Goal: Task Accomplishment & Management: Use online tool/utility

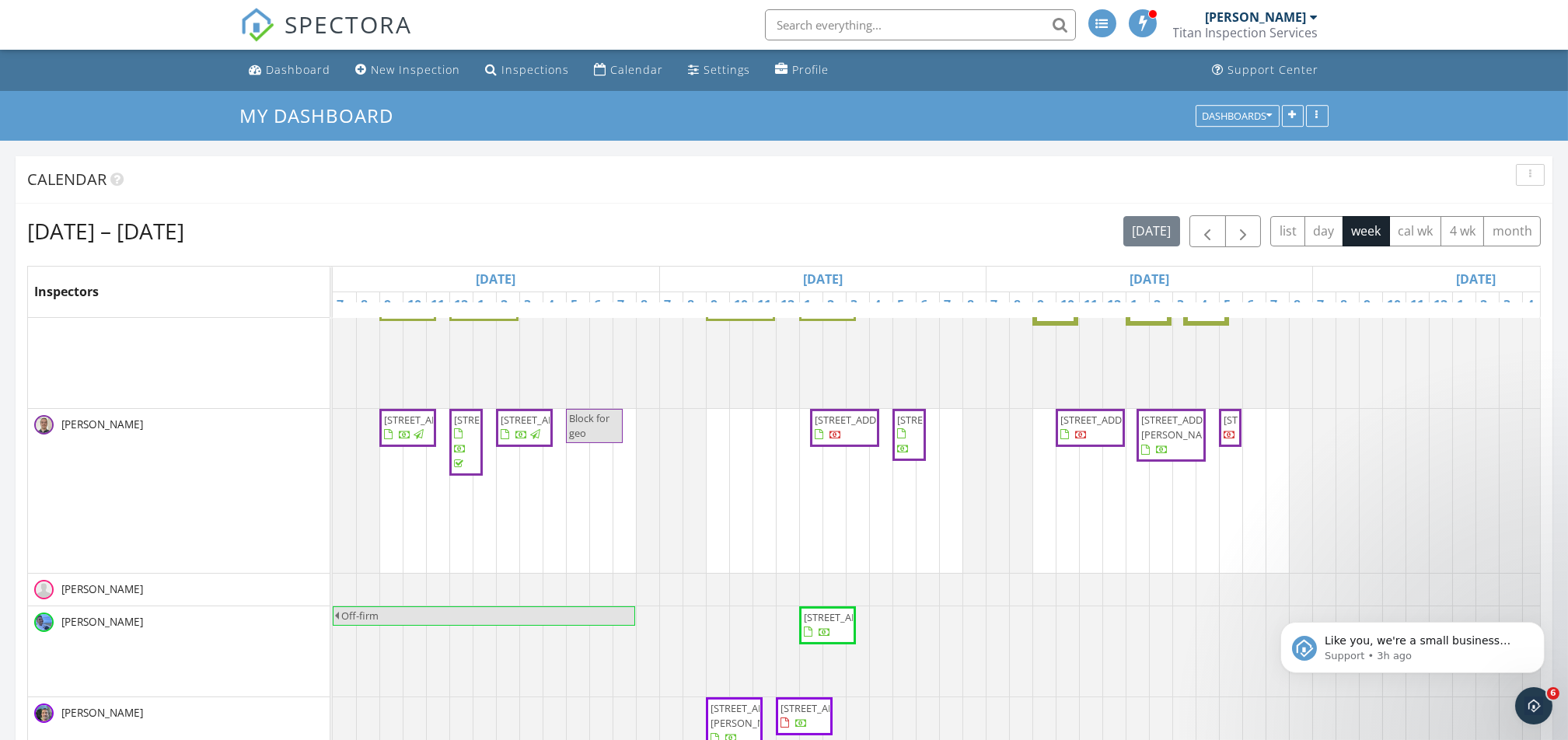
scroll to position [1508, 0]
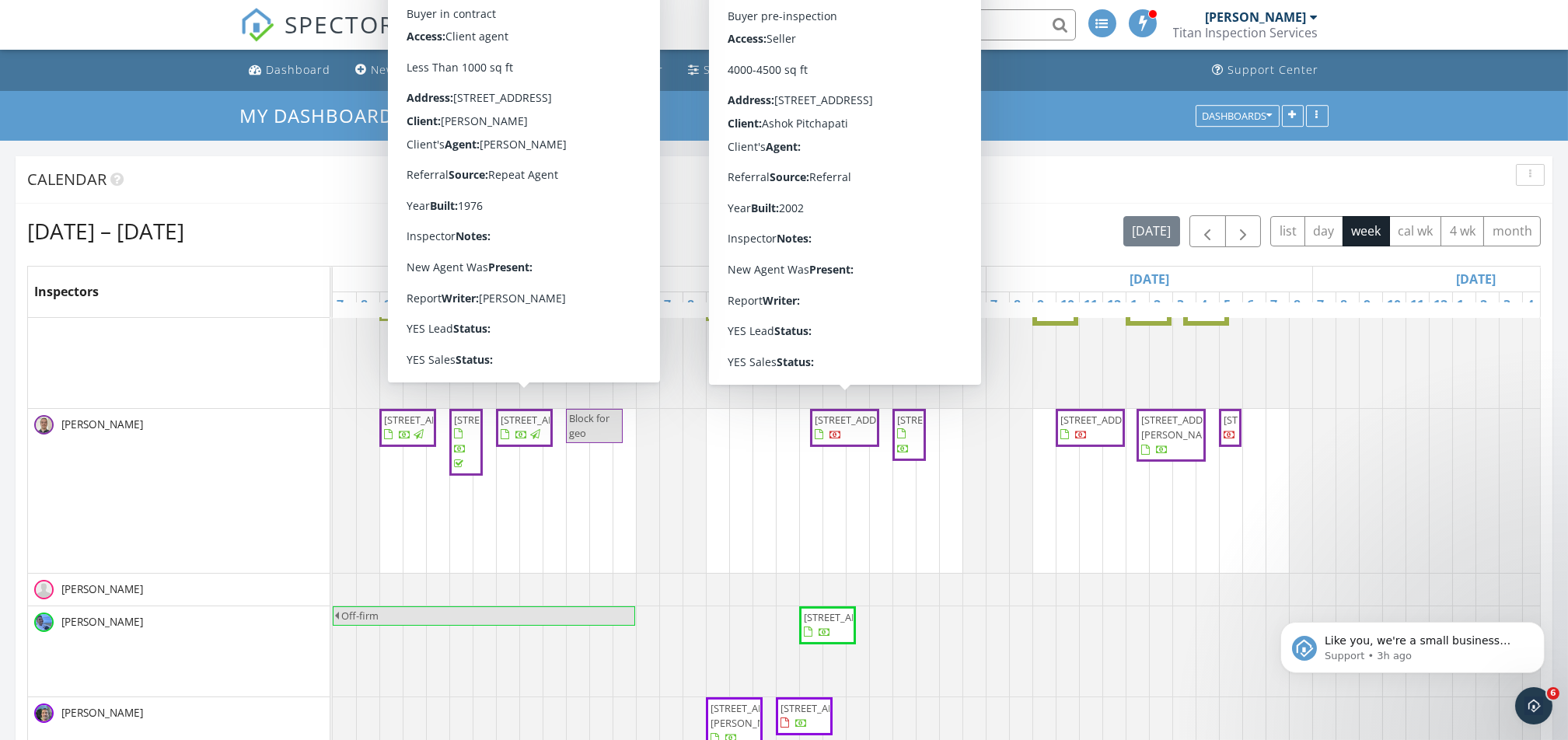
click at [537, 418] on span "[STREET_ADDRESS]" at bounding box center [545, 419] width 87 height 14
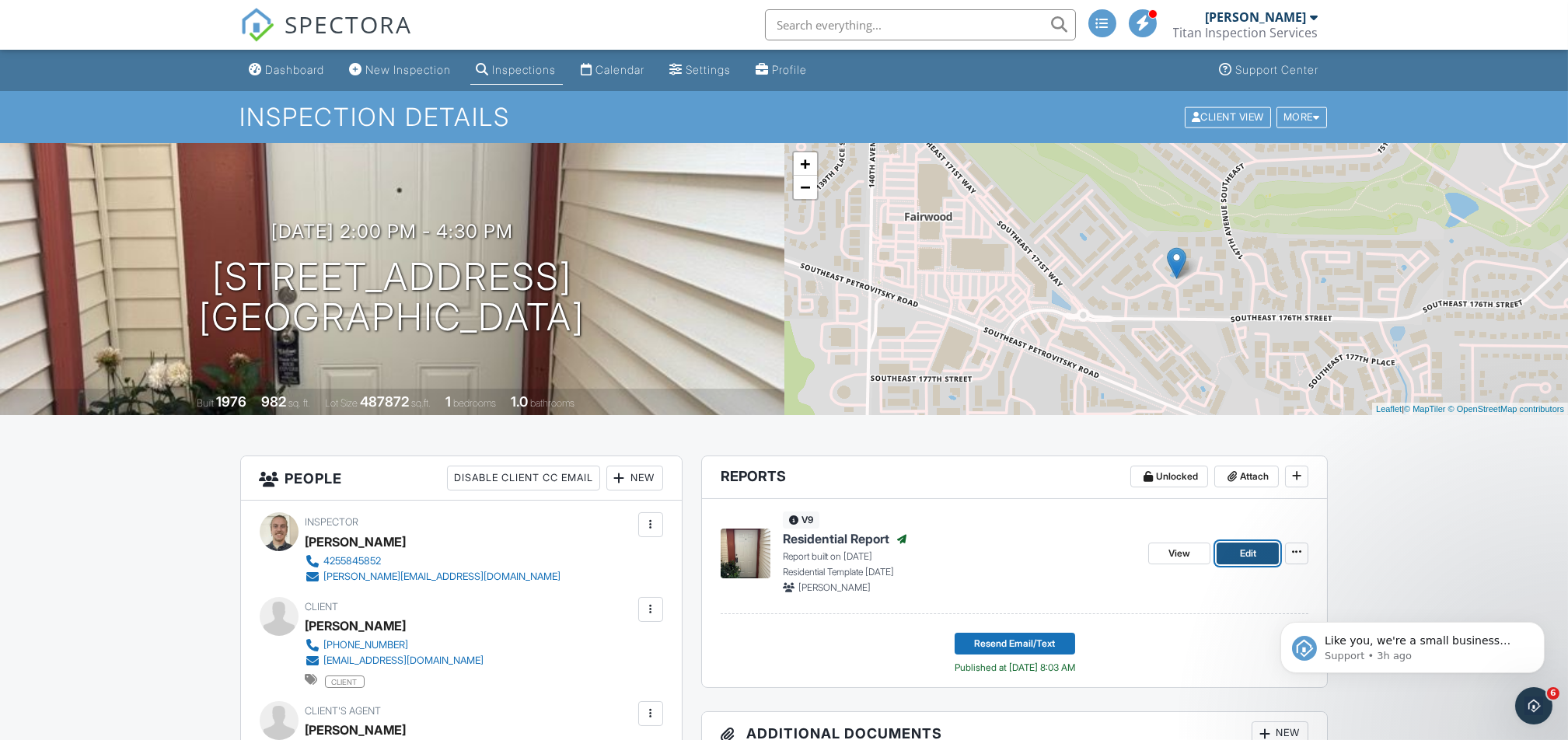
click at [1257, 550] on link "Edit" at bounding box center [1248, 553] width 62 height 22
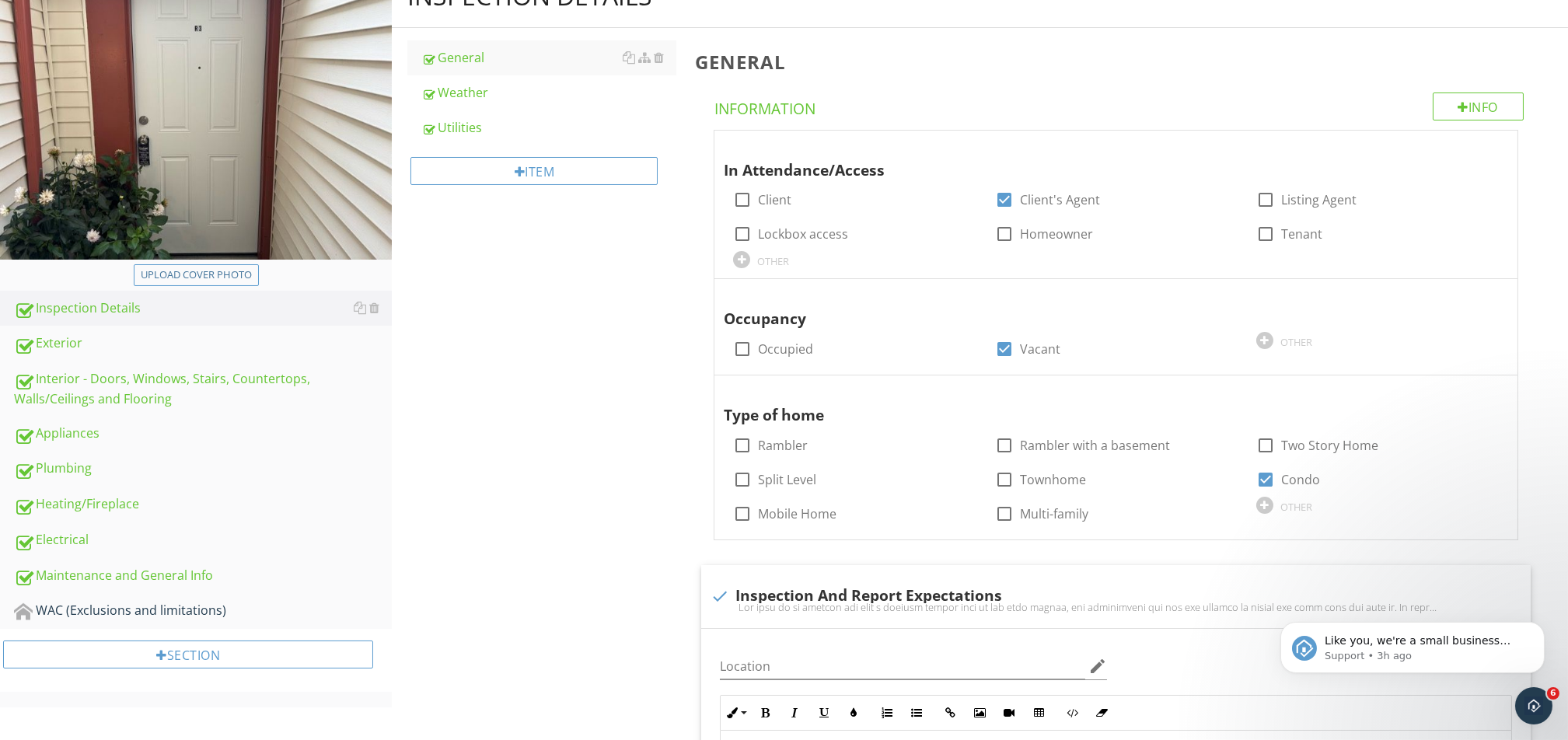
scroll to position [414, 0]
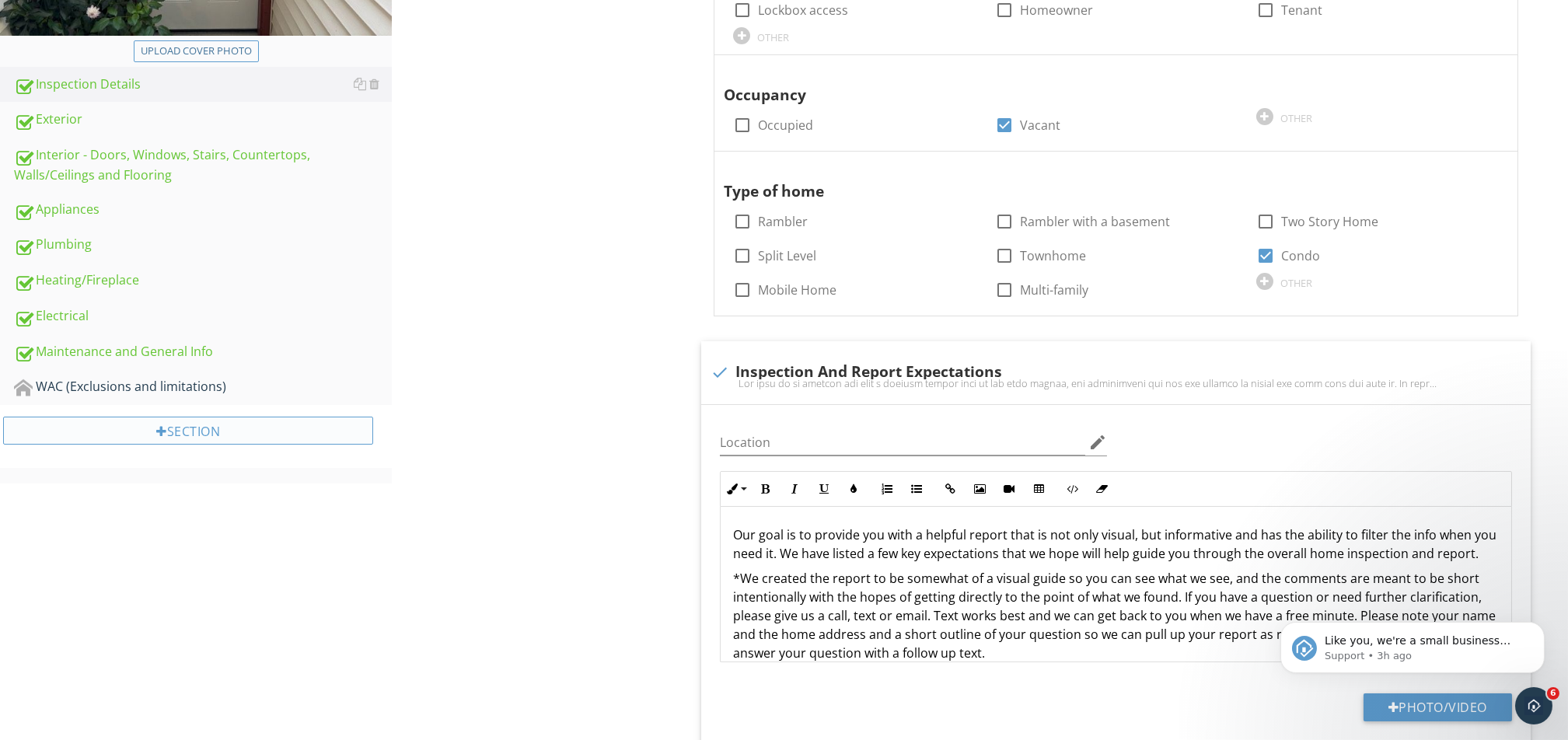
click at [235, 433] on div "Section" at bounding box center [187, 430] width 370 height 28
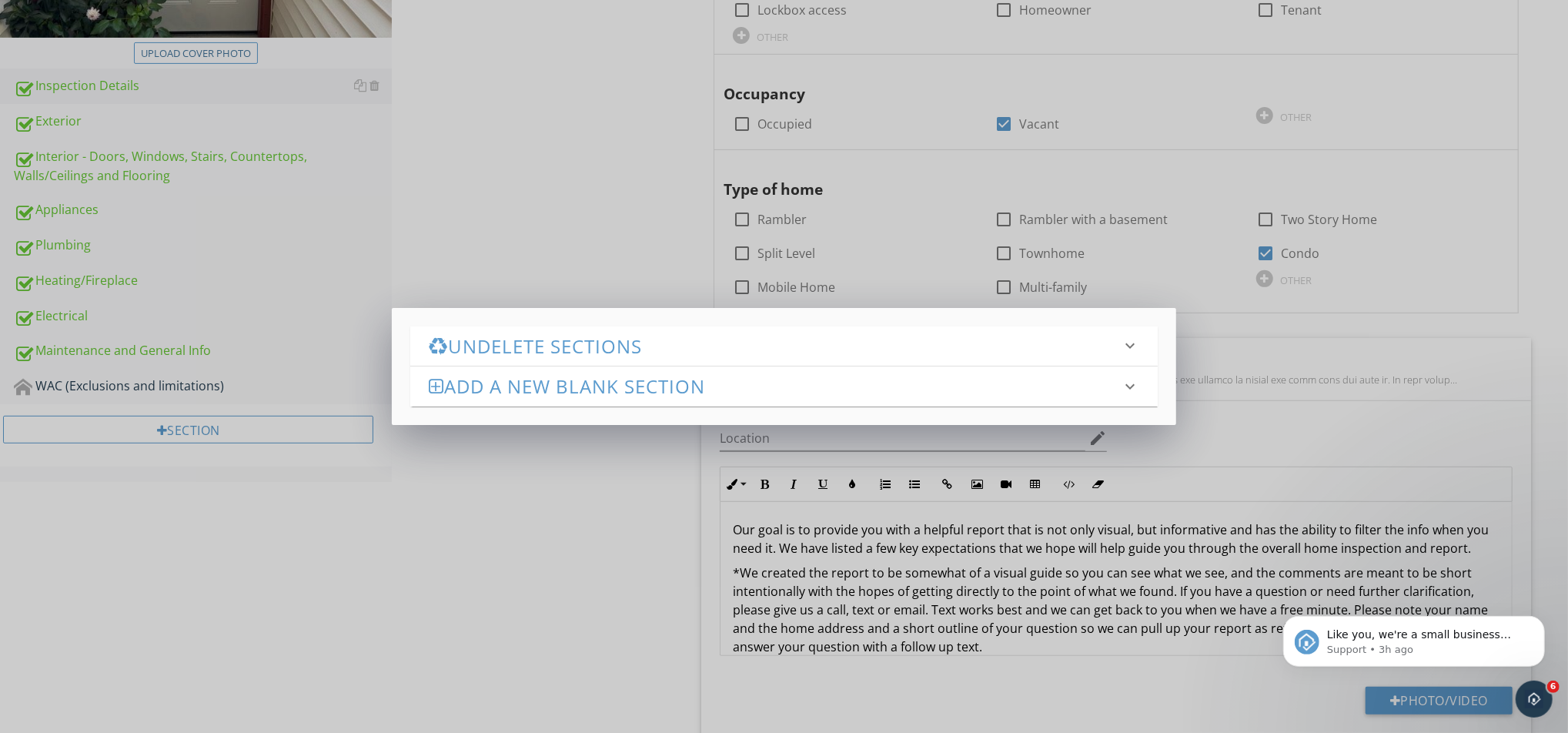
click at [562, 337] on h3 "Undelete Sections" at bounding box center [775, 346] width 692 height 21
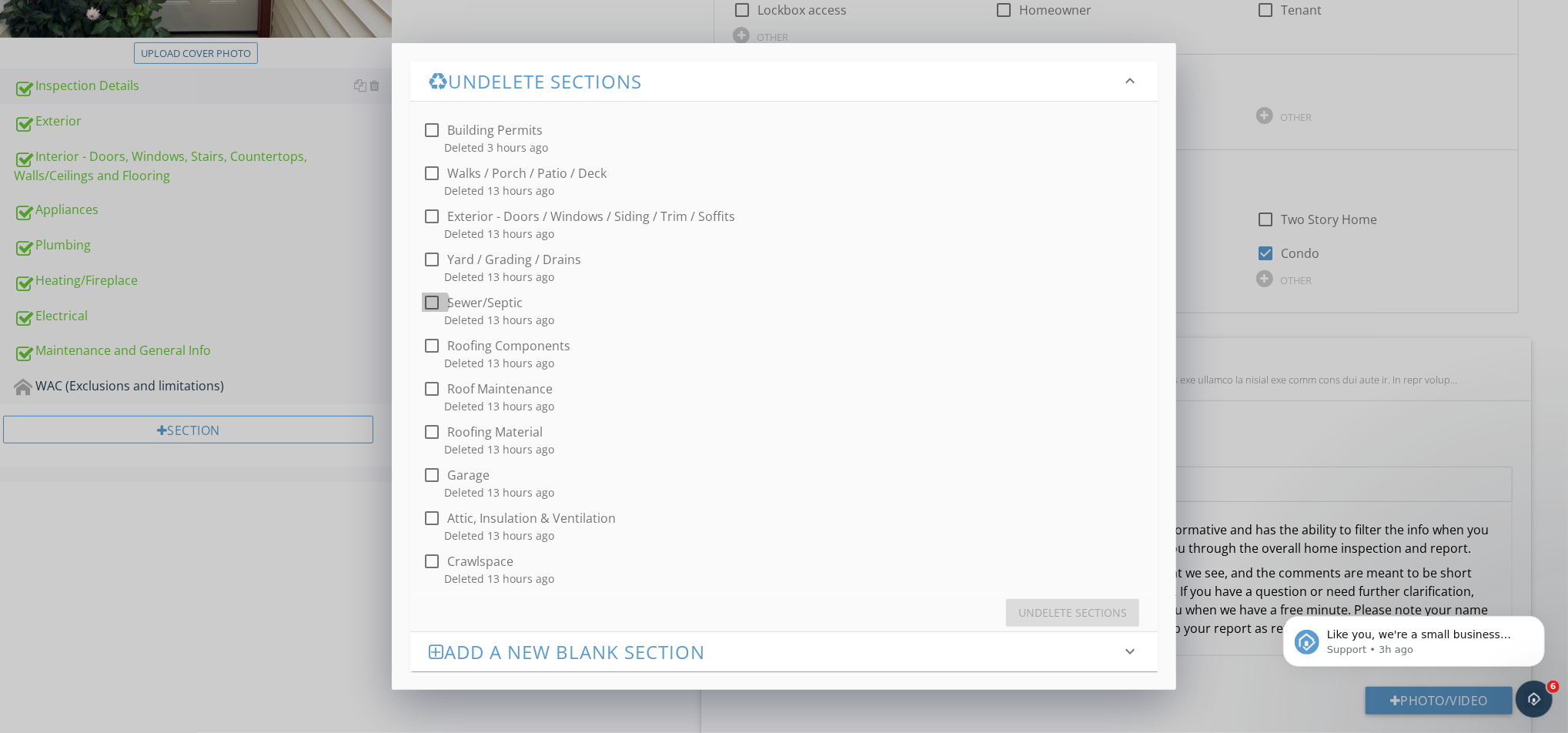
click at [434, 307] on div at bounding box center [432, 303] width 26 height 26
checkbox input "true"
click at [1050, 607] on div "Undelete Sections" at bounding box center [1072, 612] width 108 height 16
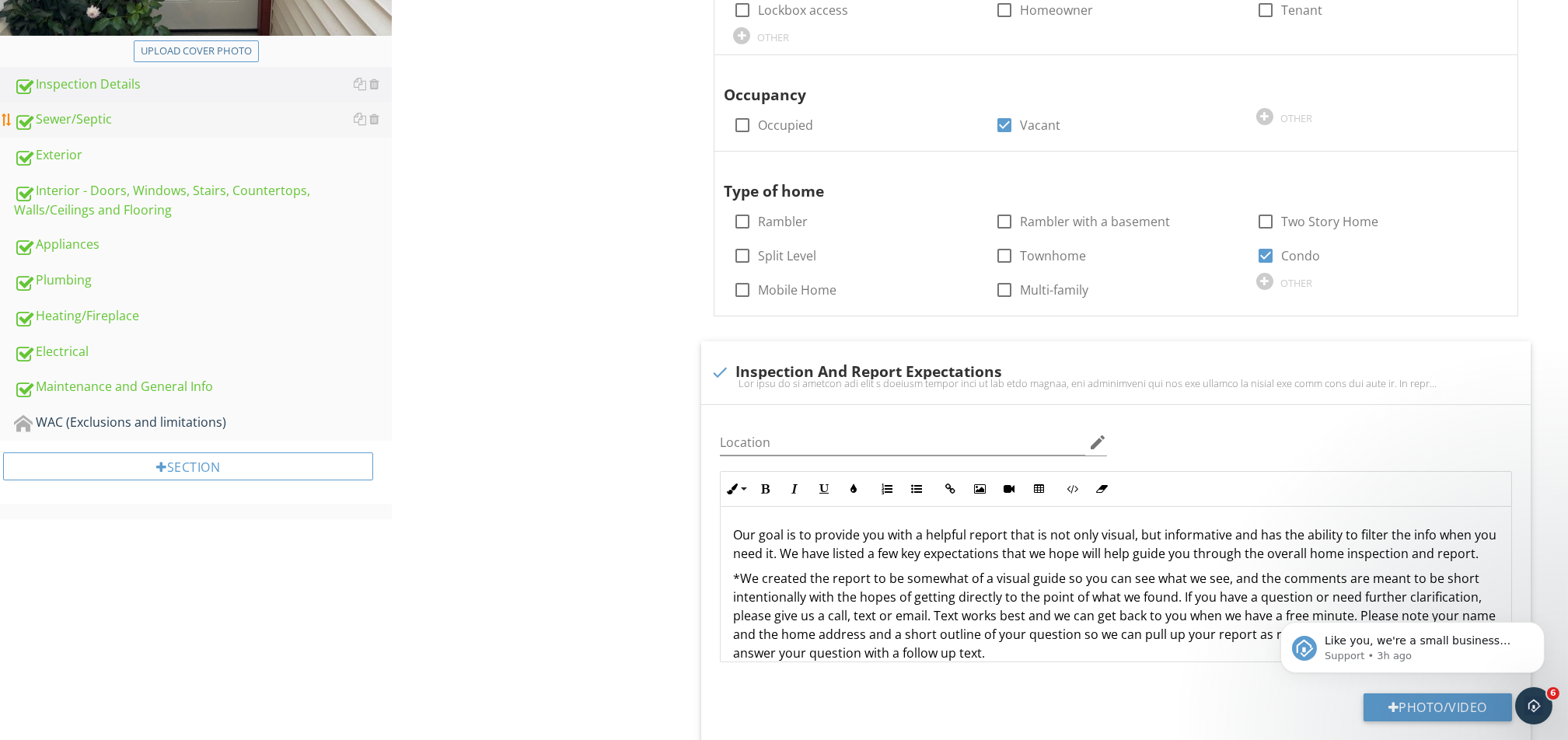
click at [126, 120] on div "Sewer/Septic" at bounding box center [203, 119] width 378 height 20
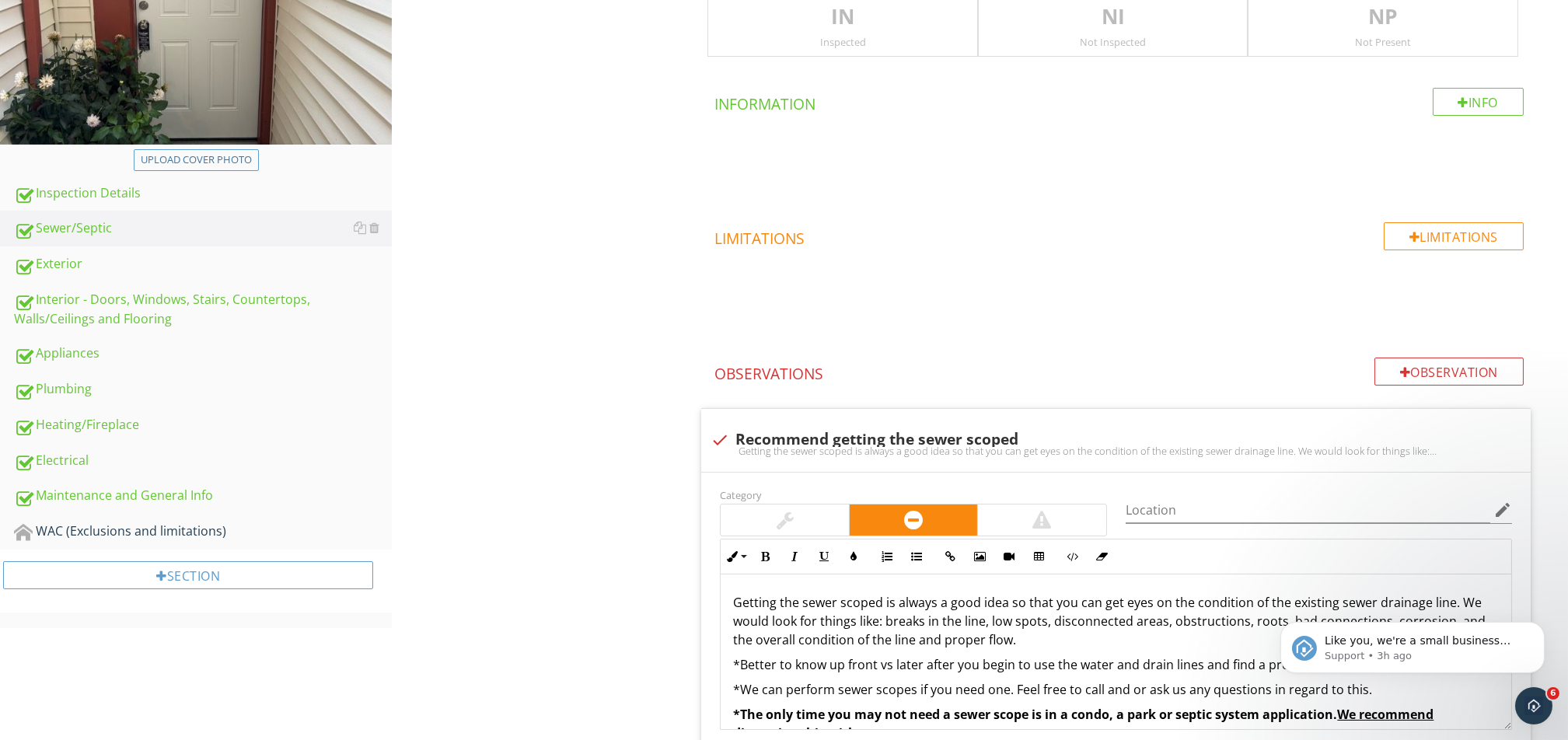
scroll to position [207, 0]
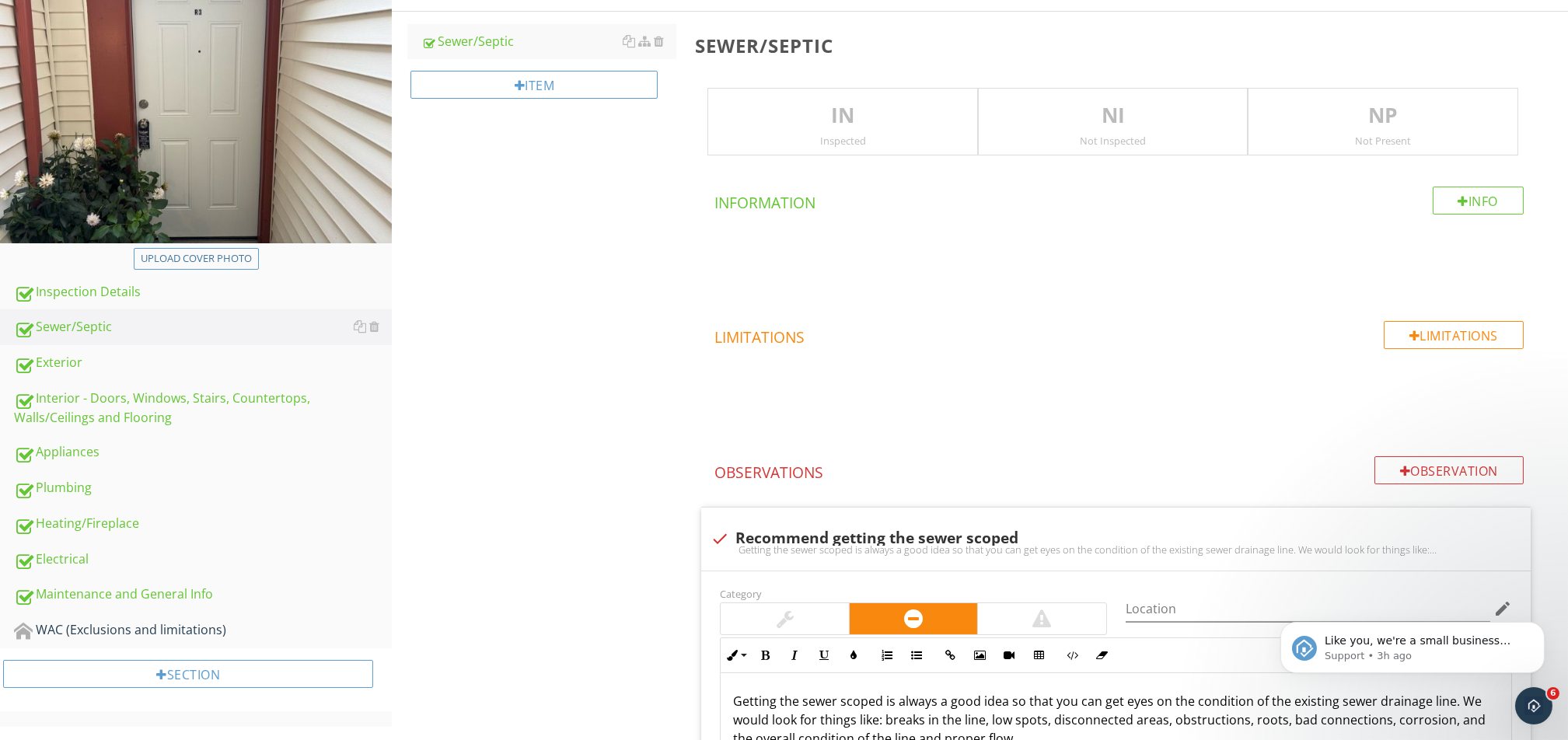
click at [854, 101] on p "IN" at bounding box center [842, 116] width 269 height 31
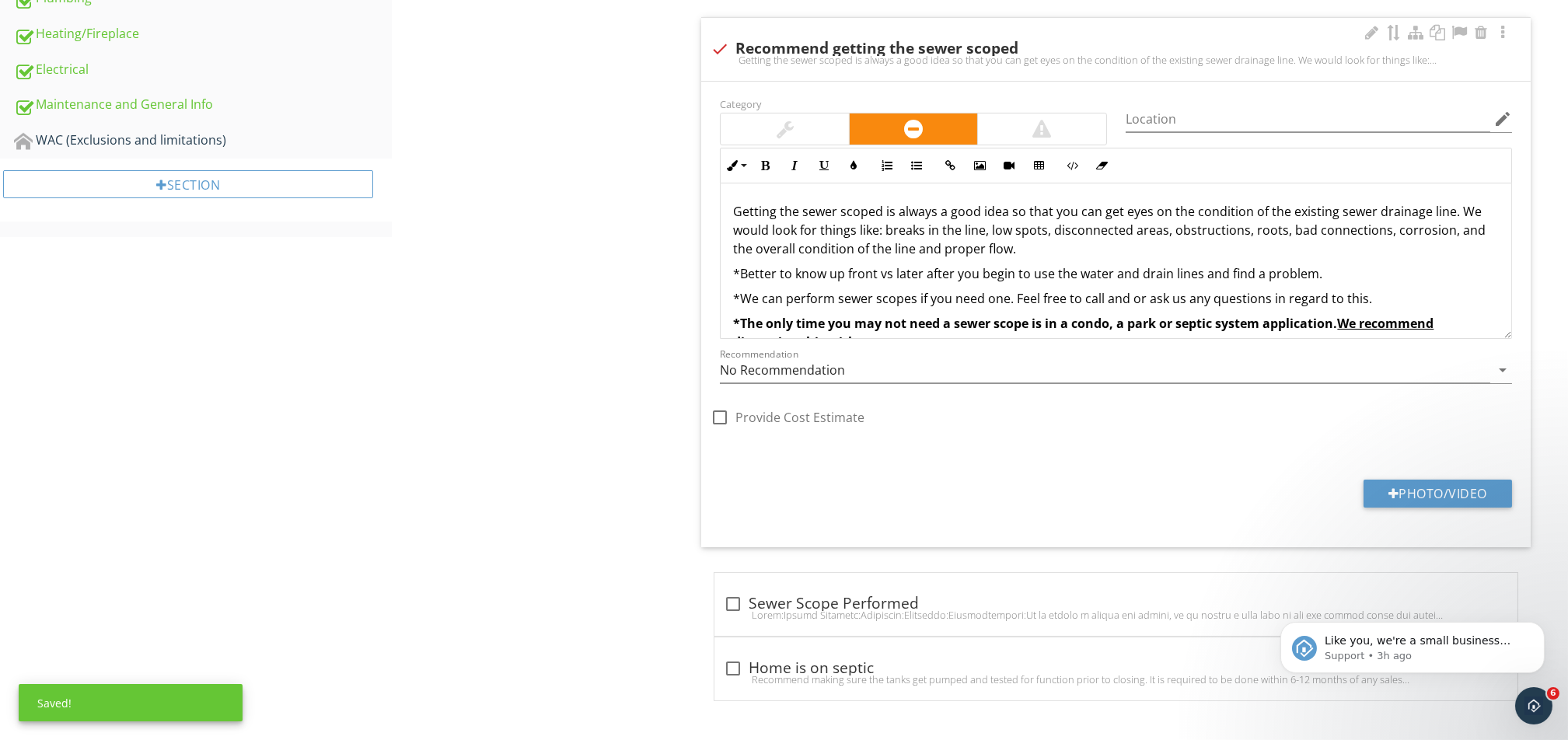
click at [717, 39] on div at bounding box center [720, 49] width 27 height 27
checkbox input "true"
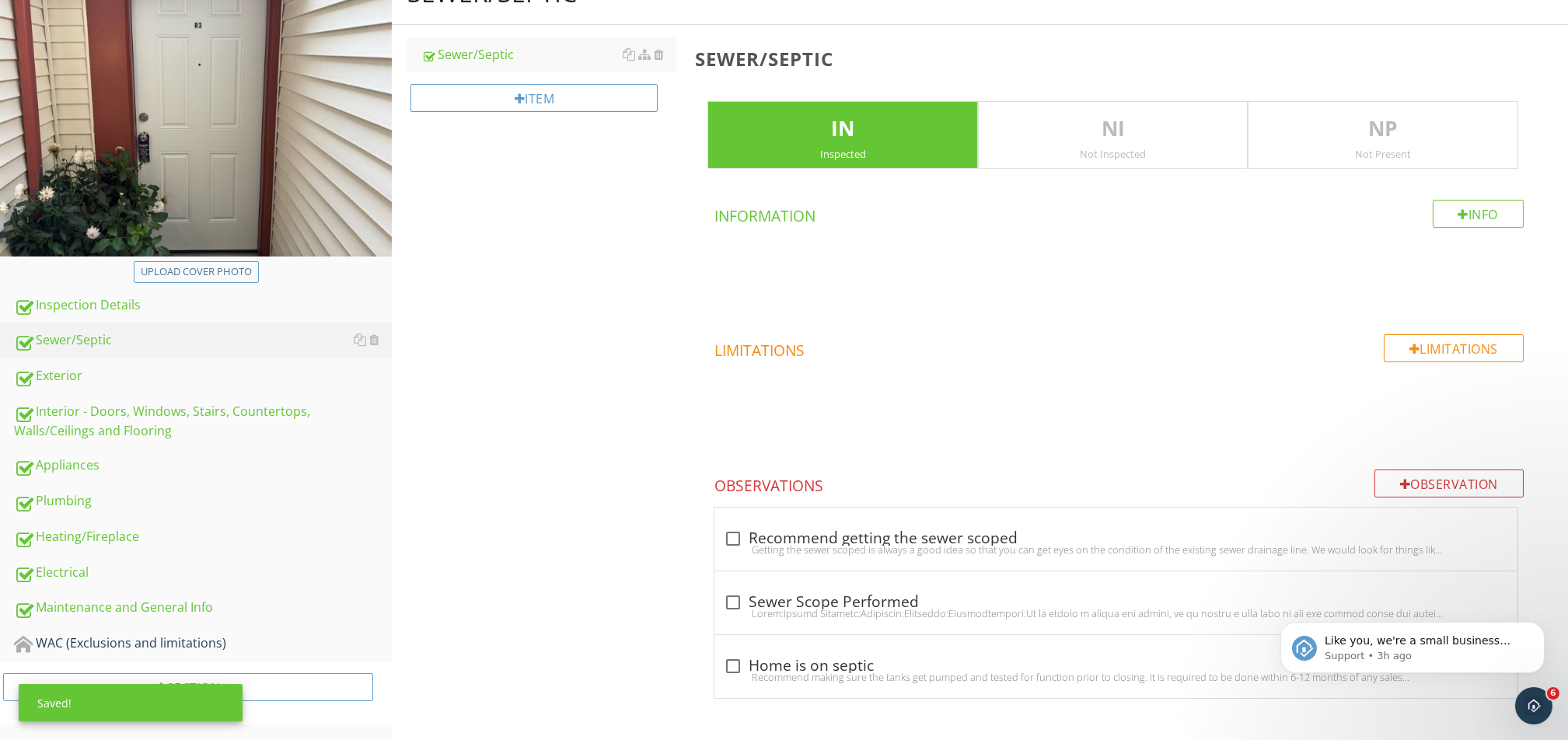
scroll to position [194, 0]
click at [730, 608] on div at bounding box center [1117, 613] width 785 height 12
checkbox input "true"
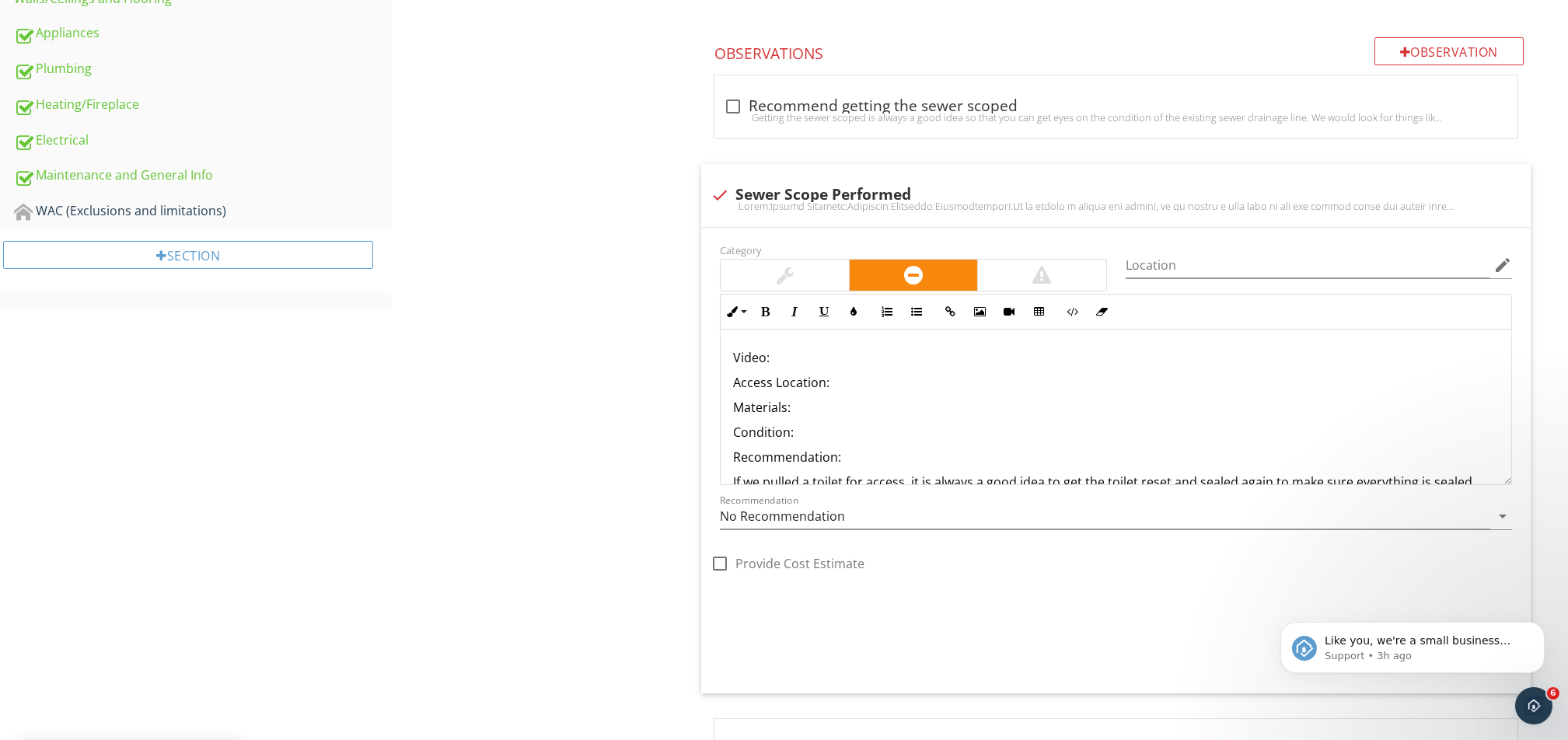
scroll to position [707, 0]
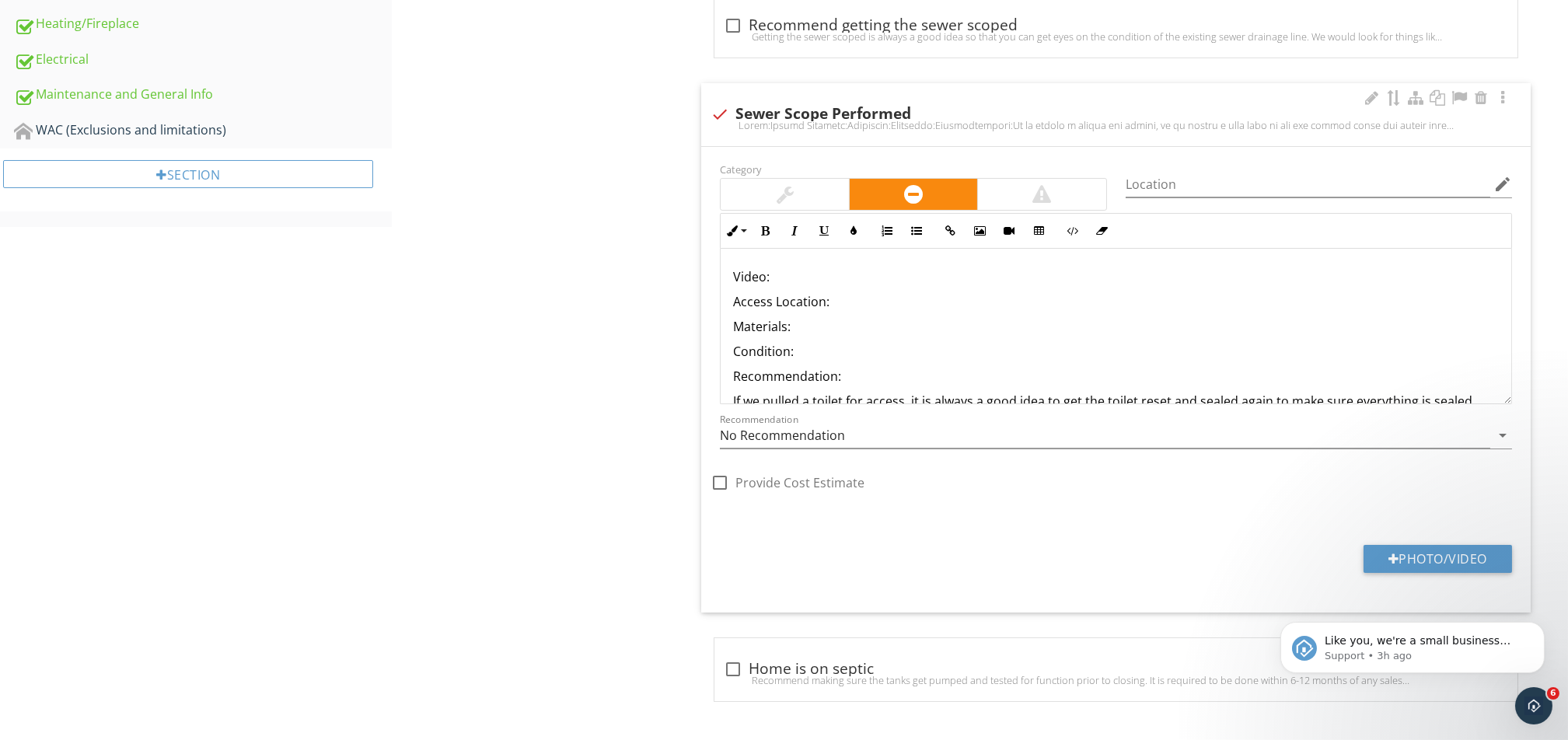
click at [779, 270] on p "Video:" at bounding box center [1117, 276] width 766 height 19
click at [941, 226] on button "Insert Link" at bounding box center [949, 230] width 29 height 29
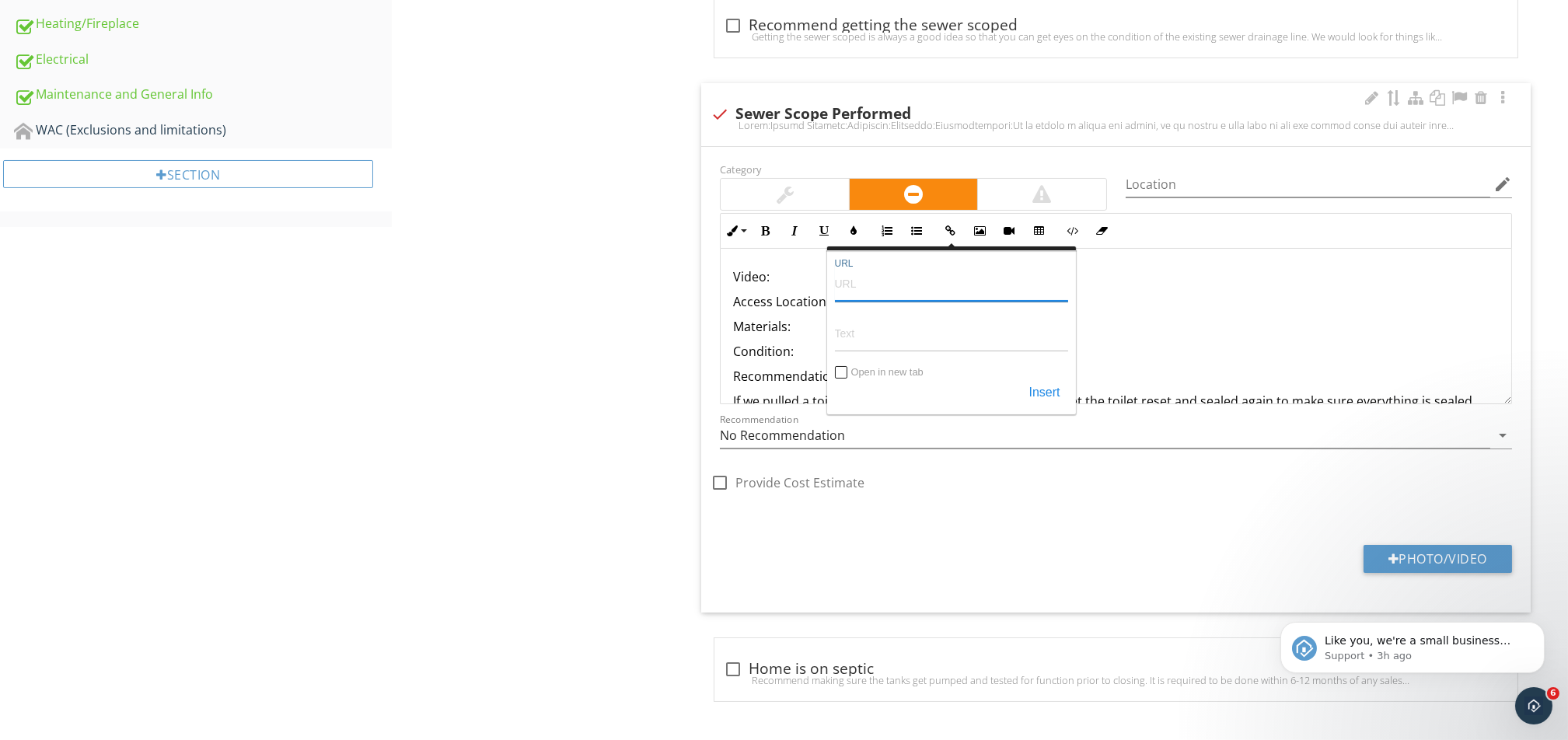
click at [913, 280] on input "URL" at bounding box center [951, 282] width 233 height 37
click at [915, 289] on input "URL" at bounding box center [951, 282] width 233 height 37
paste input "https://youtu.be/liGKrMWCZCo"
type input "https://youtu.be/liGKrMWCZCo"
click at [868, 336] on input "Text" at bounding box center [951, 332] width 233 height 37
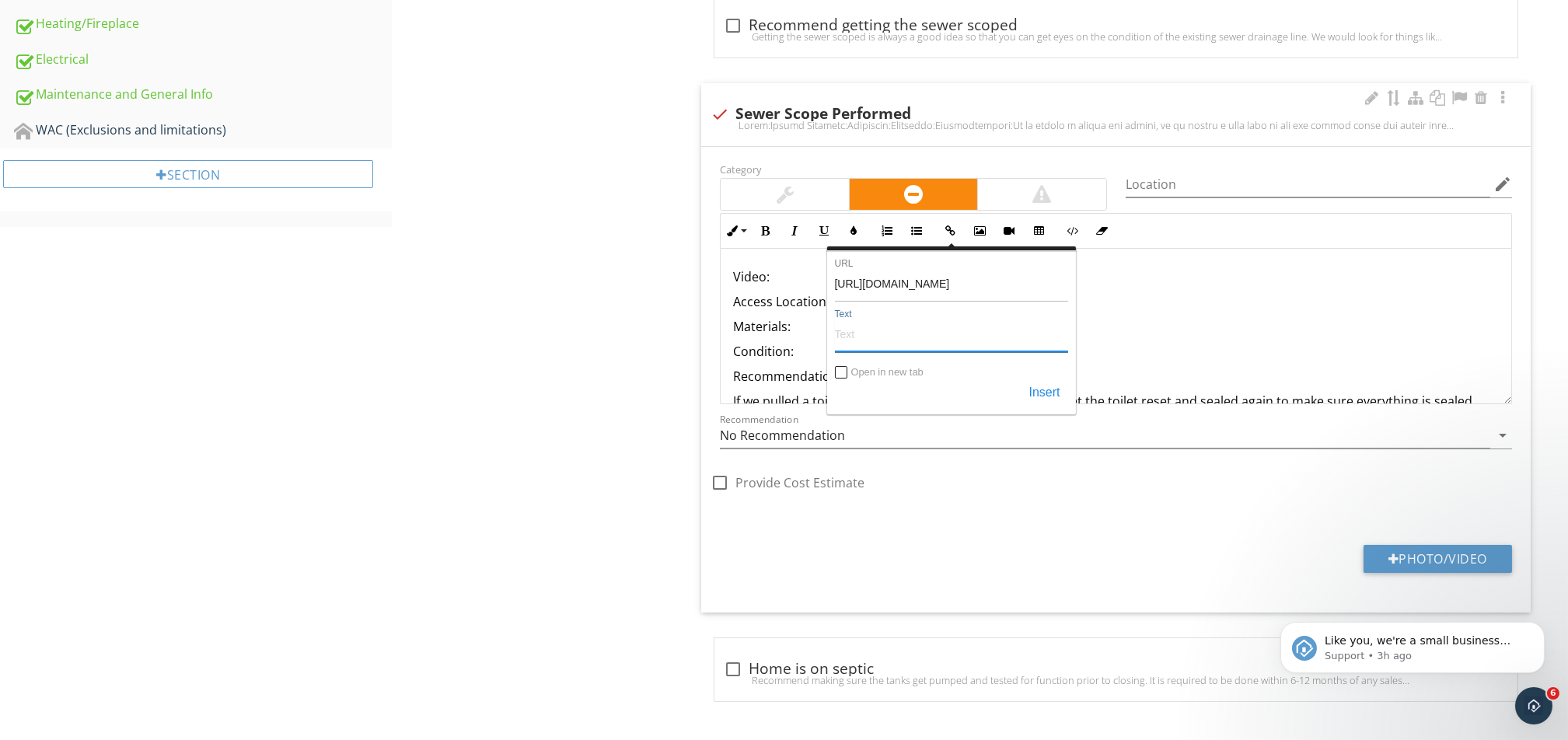
paste input "https://youtu.be/liGKrMWCZCo"
type input "https://youtu.be/liGKrMWCZCo"
click at [1061, 395] on button "Insert" at bounding box center [1043, 392] width 47 height 28
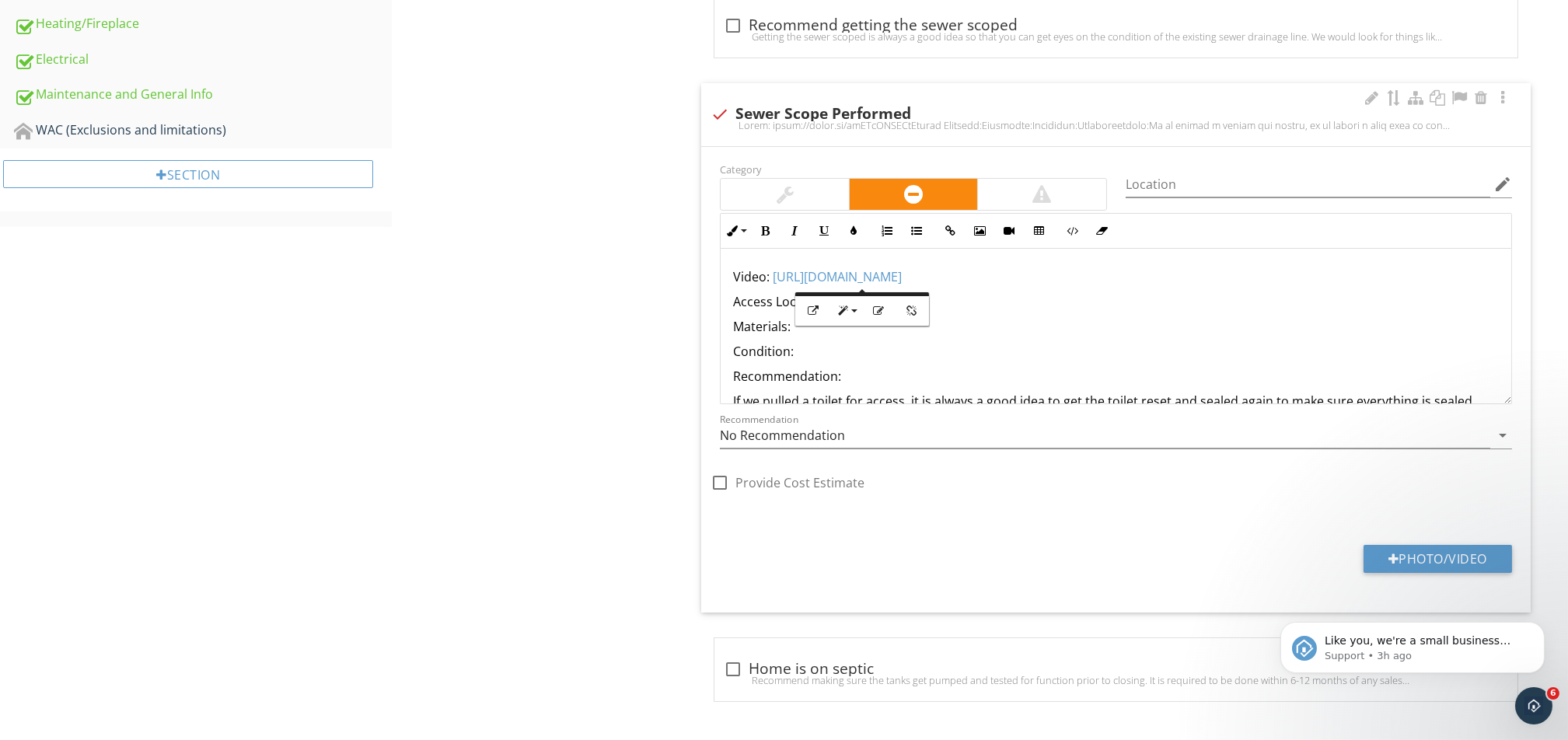
click at [922, 298] on p "Access Location:" at bounding box center [1117, 302] width 766 height 19
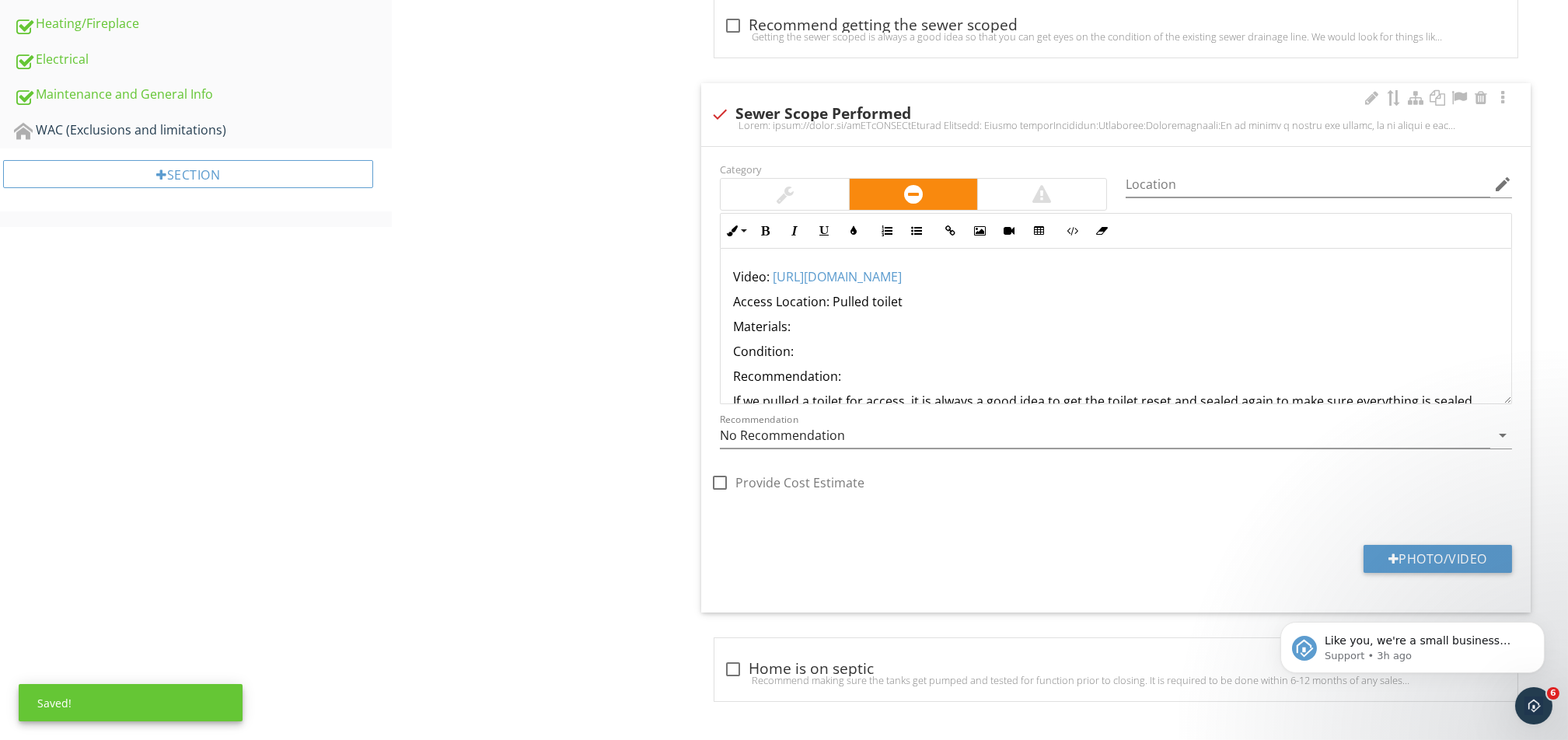
click at [822, 330] on p "Materials:" at bounding box center [1117, 327] width 766 height 19
click at [800, 352] on p "Condition:" at bounding box center [1117, 351] width 766 height 19
click at [924, 378] on p "Recommendation:" at bounding box center [1117, 376] width 766 height 19
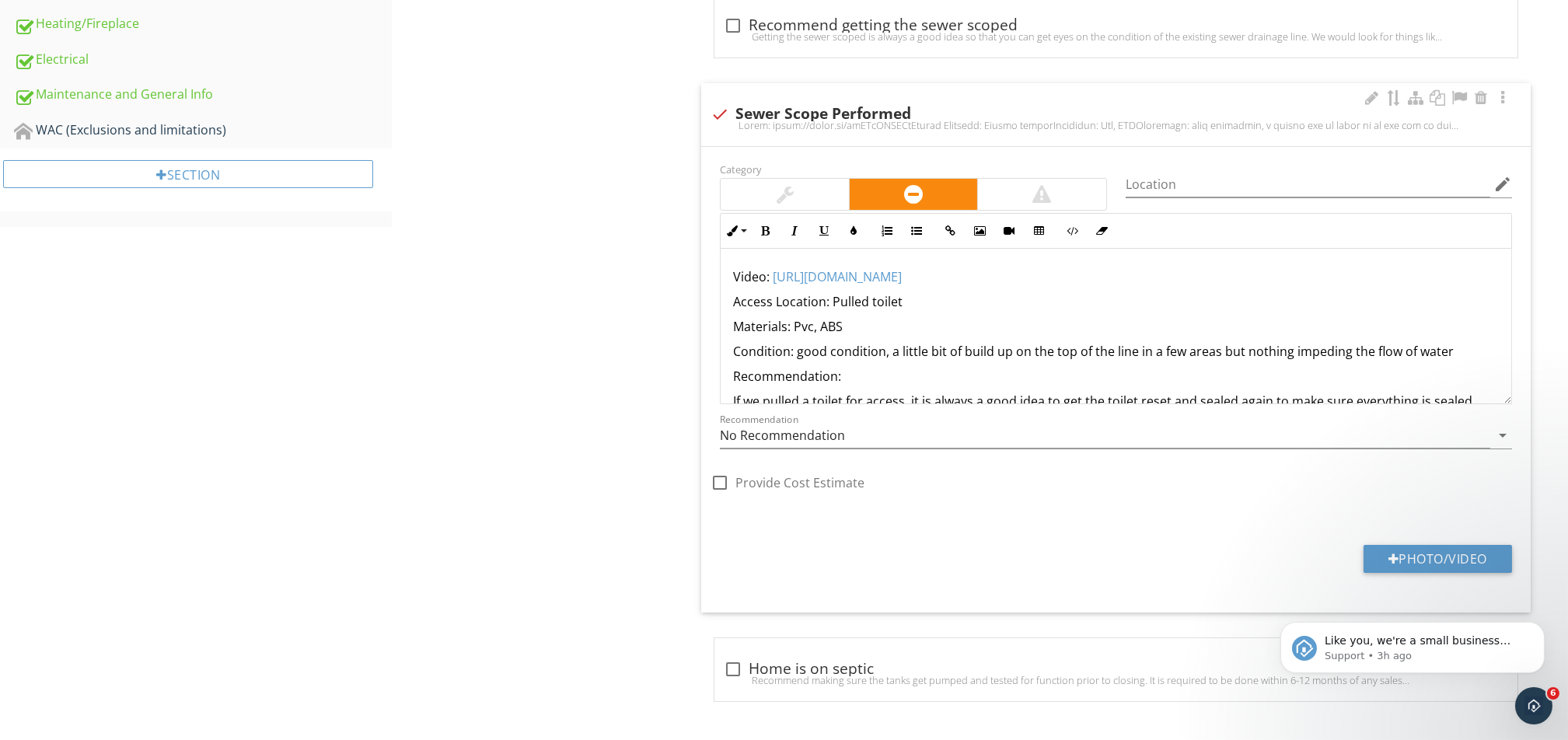
click at [1461, 345] on p "Condition: good condition, a little bit of build up on the top of the line in a…" at bounding box center [1117, 351] width 766 height 19
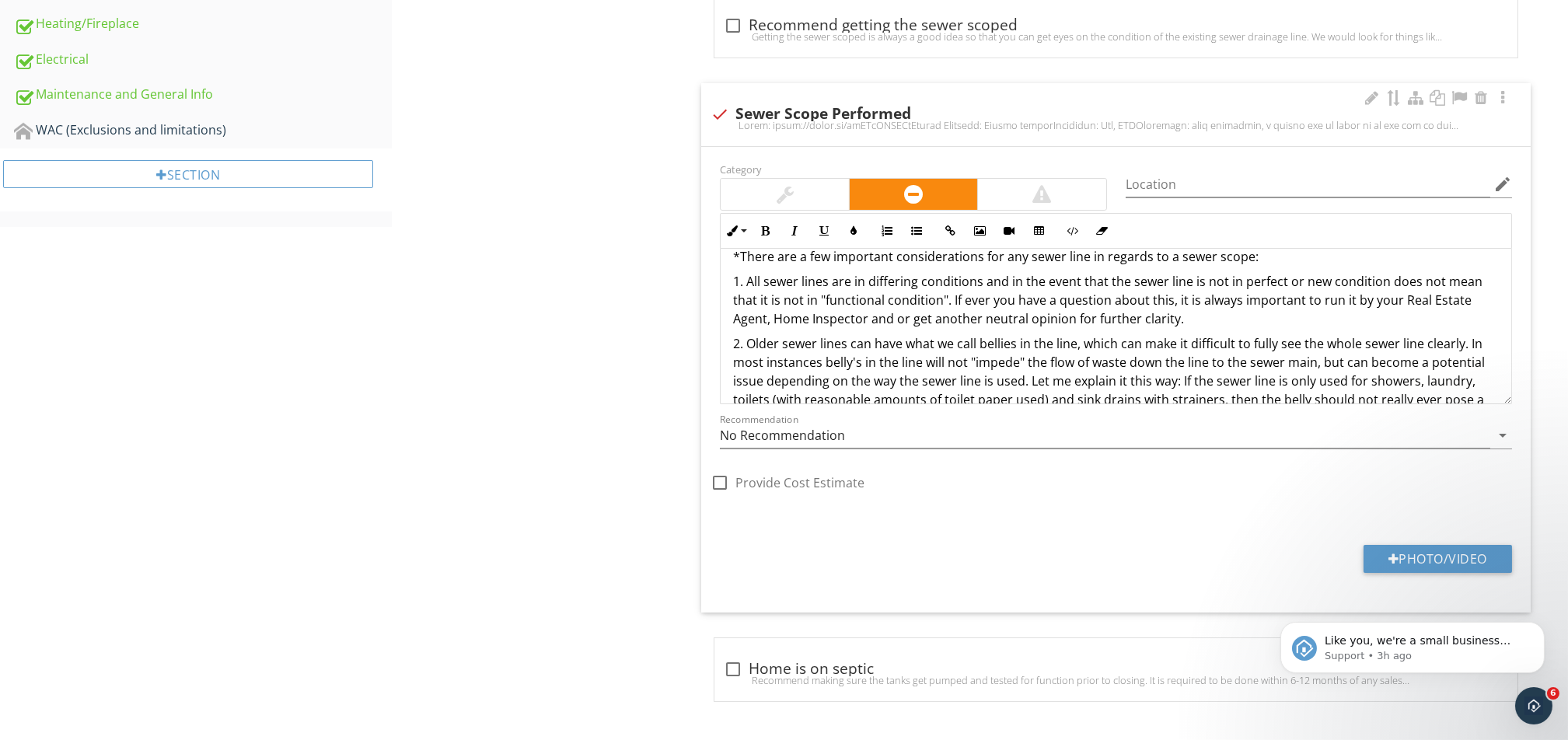
scroll to position [104, 0]
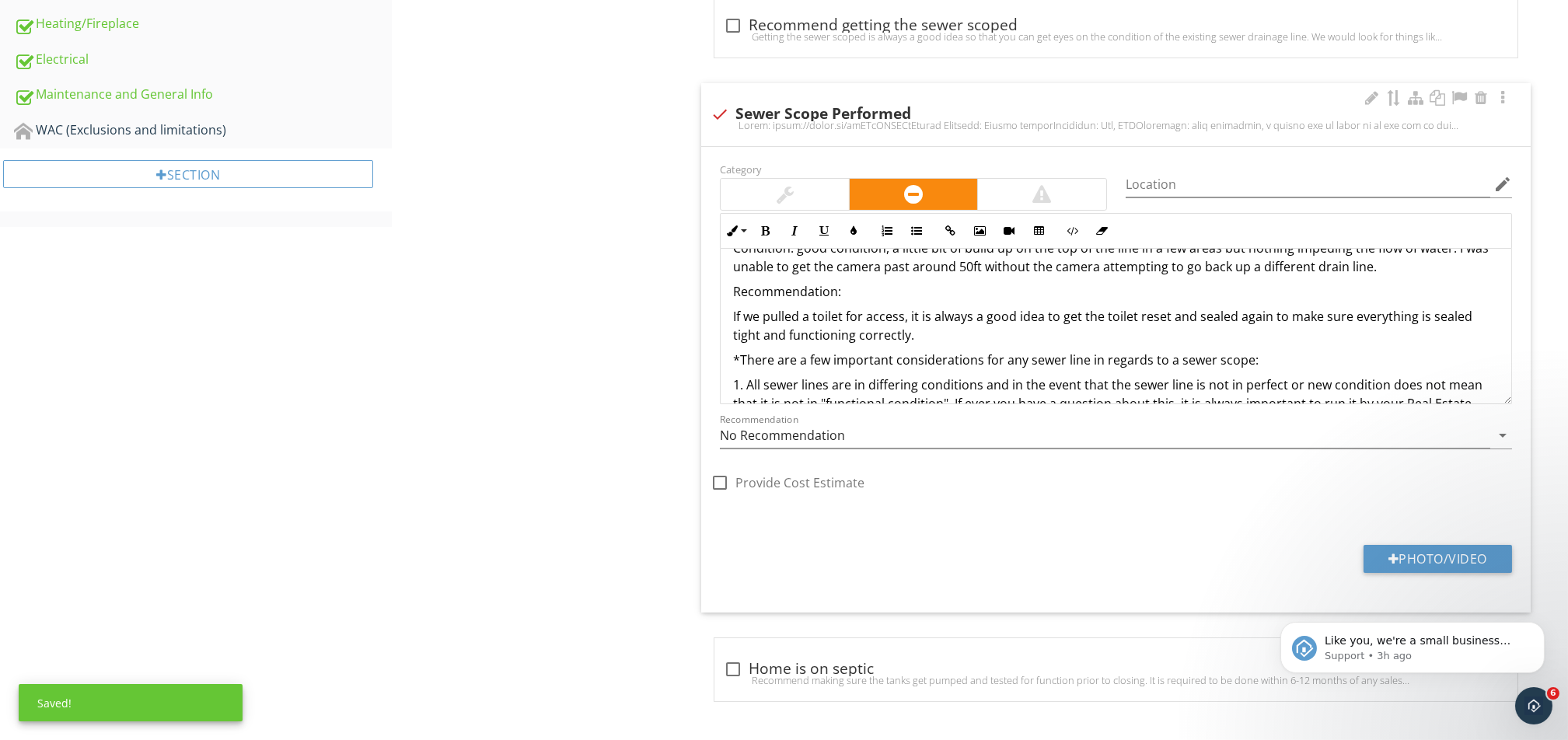
click at [874, 289] on p "Recommendation:" at bounding box center [1117, 292] width 766 height 19
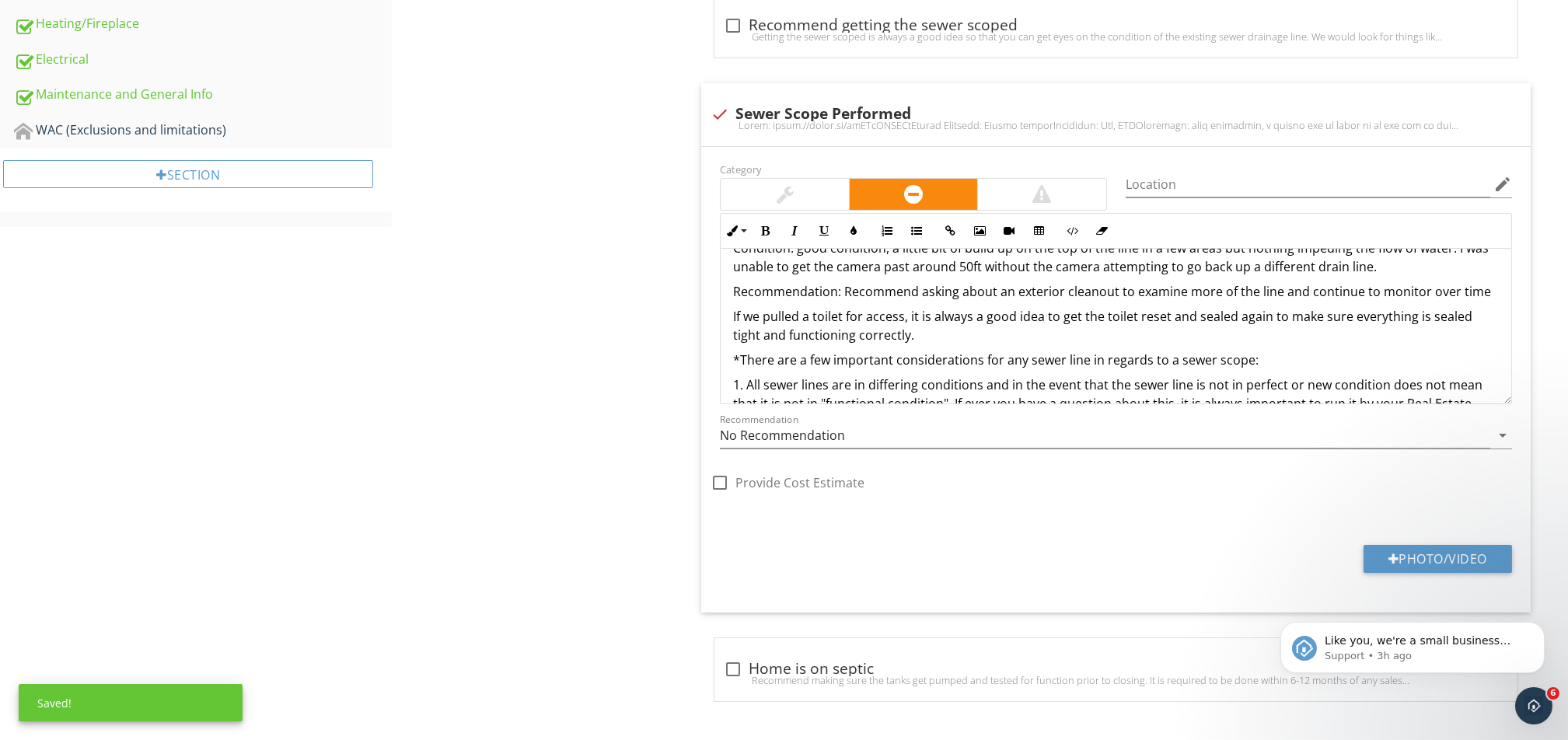
click at [498, 233] on div "Sewer/Septic Sewer/Septic Item Sewer/Septic IN Inspected NI Not Inspected NP No…" at bounding box center [980, 94] width 1176 height 1291
